Goal: Find contact information: Find contact information

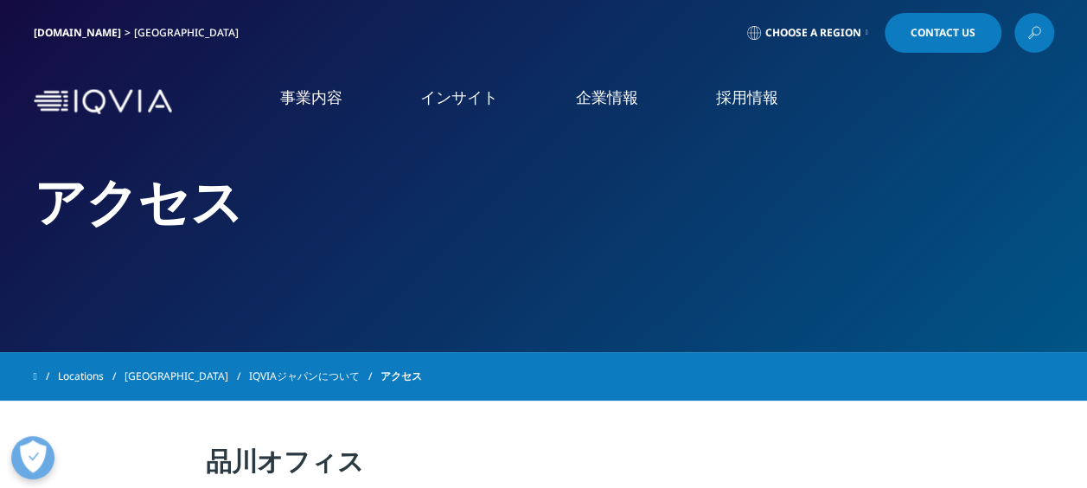
click at [249, 371] on link "IQVIAジャパンについて" at bounding box center [314, 376] width 131 height 31
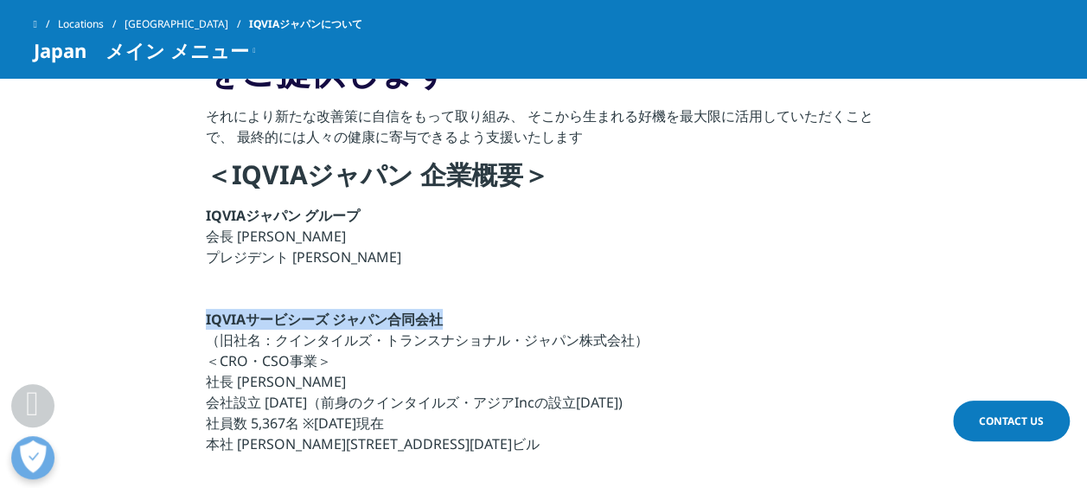
drag, startPoint x: 205, startPoint y: 320, endPoint x: 444, endPoint y: 322, distance: 239.5
click at [444, 322] on p "IQVIAサービシーズ ジャパン合同会社 （旧社名：クインタイルズ・トランスナショナル・ジャパン株式会社） ＜CRO・CSO事業＞ 社長 [PERSON_NA…" at bounding box center [543, 387] width 675 height 156
copy strong "IQVIAサービシーズ ジャパン合同会社"
